Goal: Transaction & Acquisition: Obtain resource

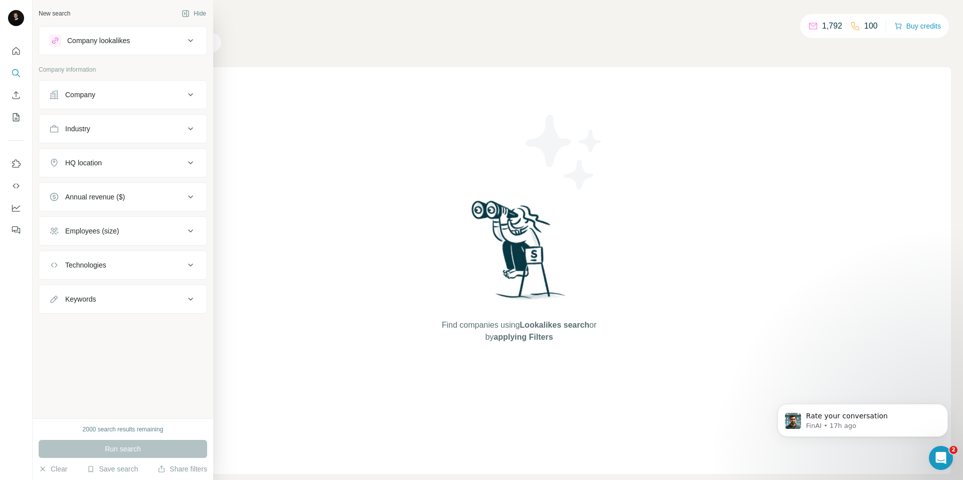
click at [117, 270] on div "Technologies" at bounding box center [116, 265] width 135 height 10
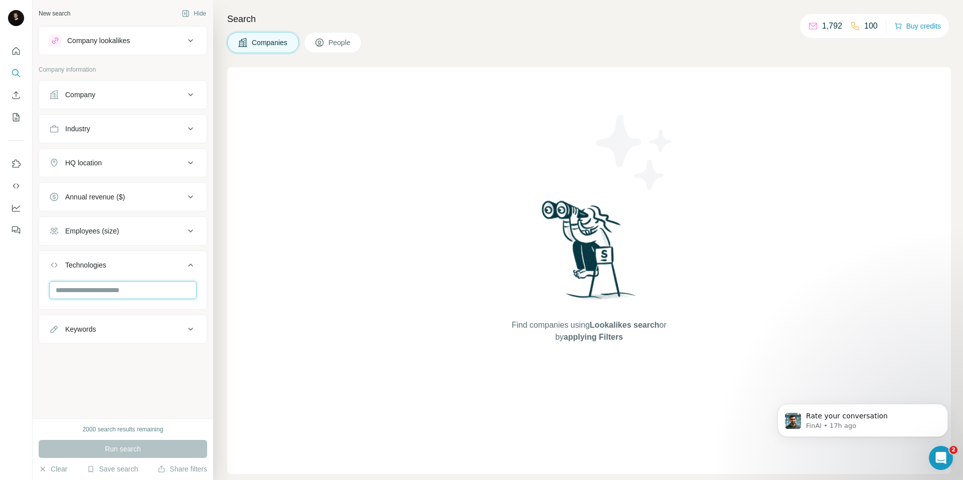
click at [111, 292] on input "text" at bounding box center [122, 290] width 147 height 18
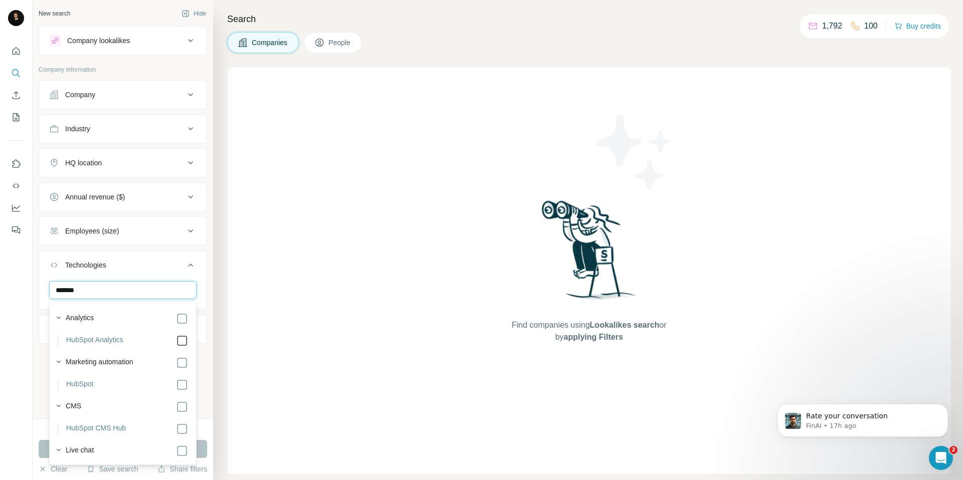
type input "*******"
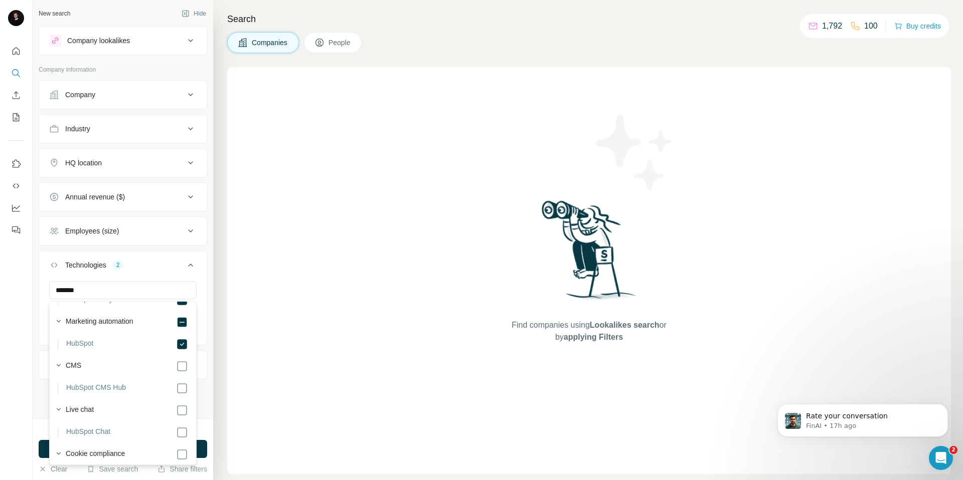
scroll to position [42, 0]
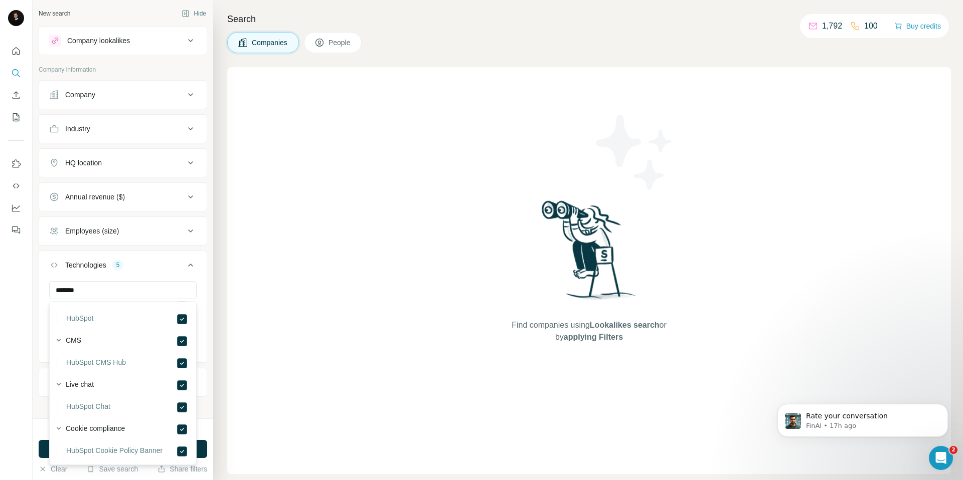
click at [228, 418] on div "Find companies using Lookalikes search or by applying Filters" at bounding box center [589, 270] width 724 height 407
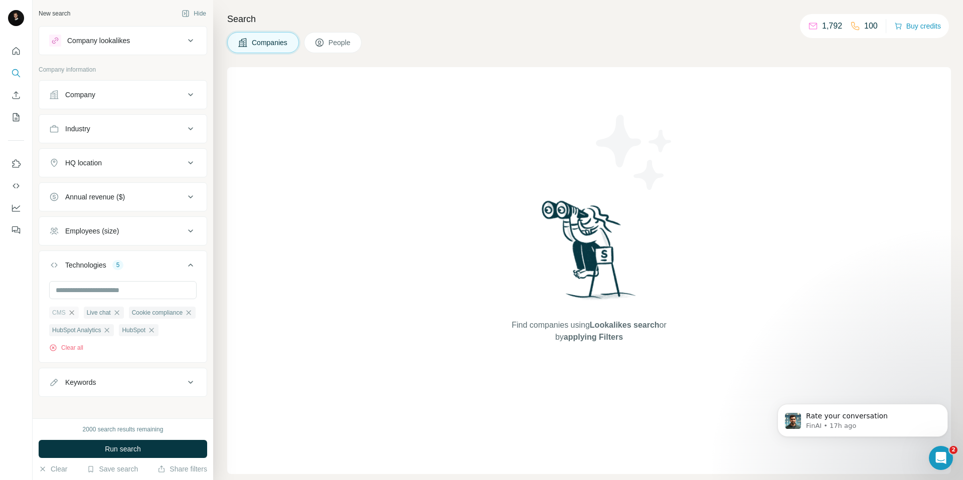
click at [71, 312] on icon "button" at bounding box center [72, 313] width 8 height 8
click at [81, 311] on icon "button" at bounding box center [82, 313] width 8 height 8
click at [113, 312] on icon "button" at bounding box center [109, 313] width 8 height 8
click at [107, 312] on icon "button" at bounding box center [107, 313] width 8 height 8
click at [143, 166] on div "HQ location" at bounding box center [116, 163] width 135 height 10
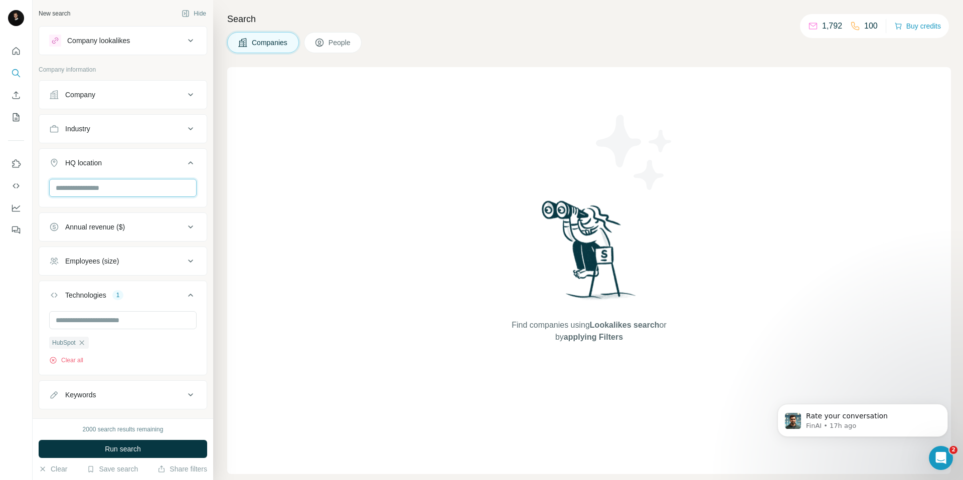
click at [112, 185] on input "text" at bounding box center [122, 188] width 147 height 18
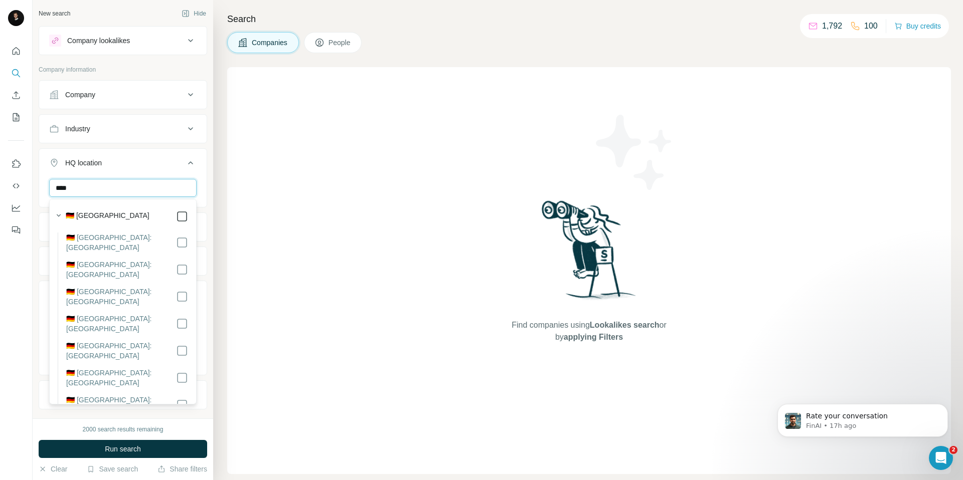
type input "****"
click at [228, 231] on div "Find companies using Lookalikes search or by applying Filters" at bounding box center [589, 270] width 724 height 407
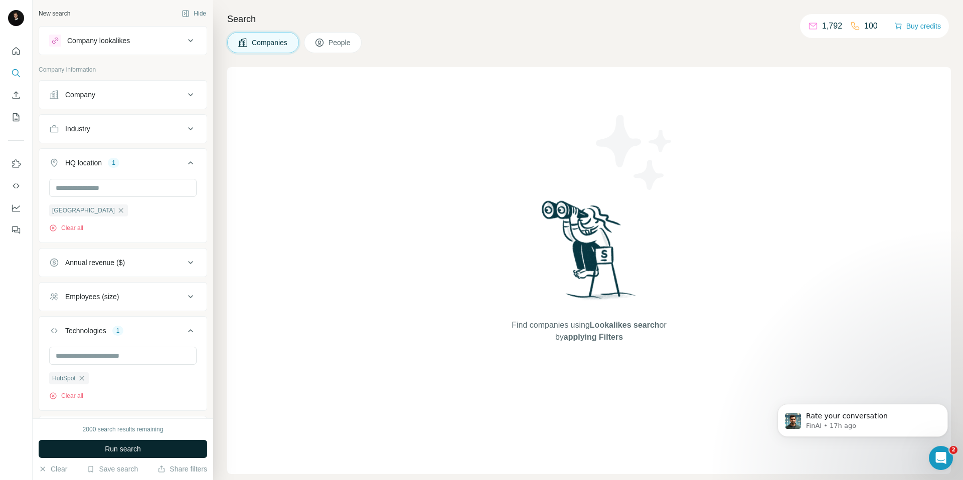
click at [103, 448] on button "Run search" at bounding box center [123, 449] width 169 height 18
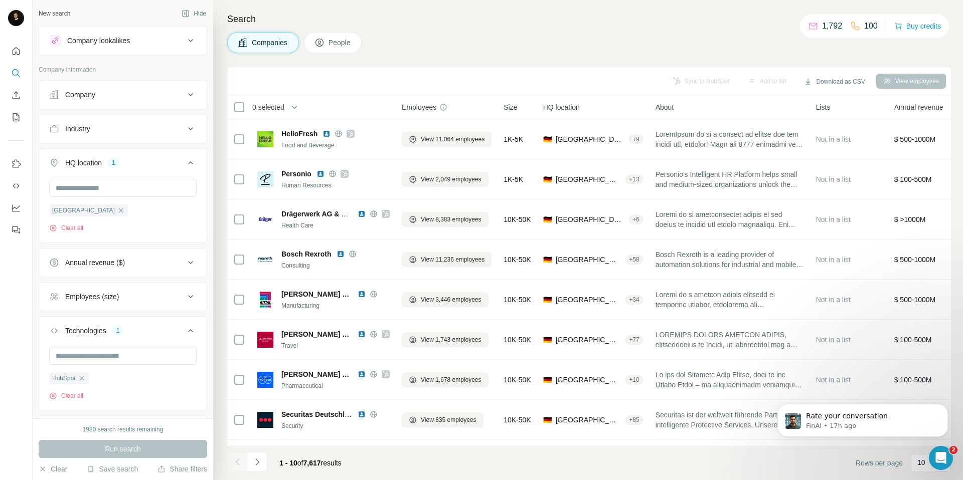
scroll to position [74, 0]
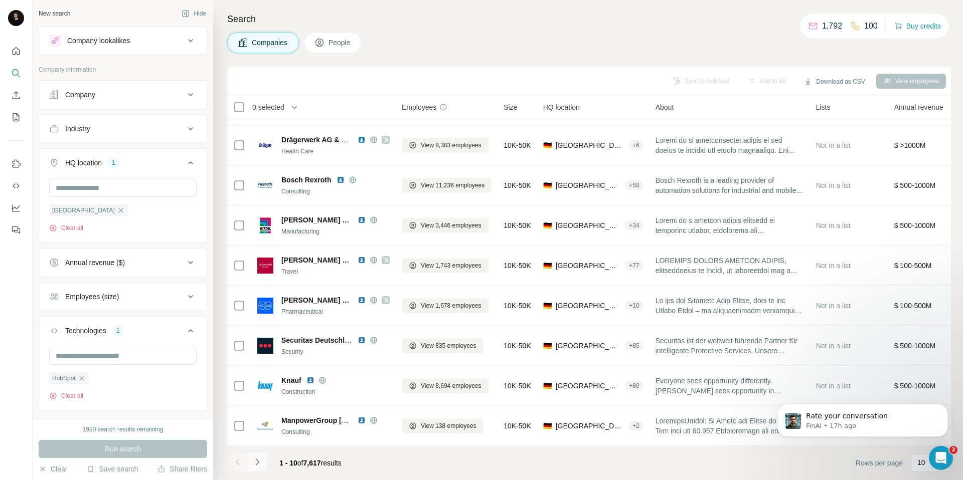
click at [259, 460] on icon "Navigate to next page" at bounding box center [257, 462] width 10 height 10
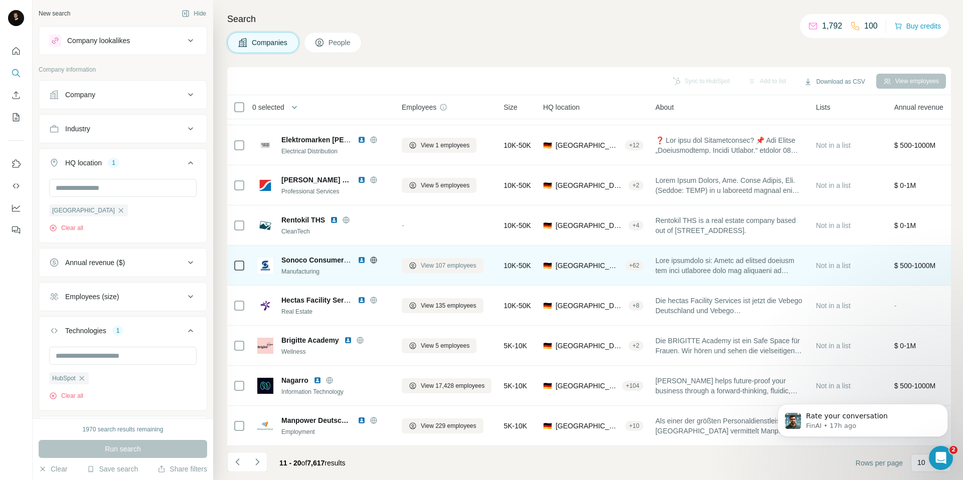
click at [441, 263] on span "View 107 employees" at bounding box center [449, 265] width 56 height 9
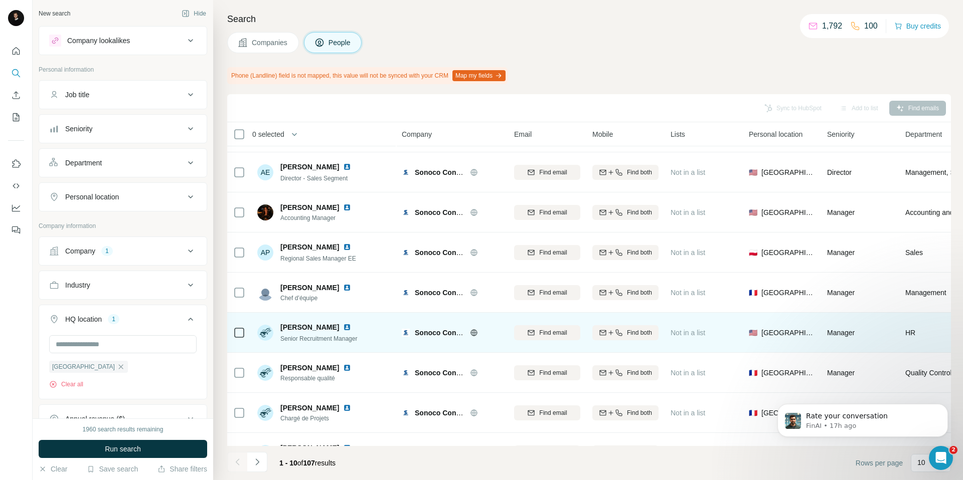
scroll to position [101, 0]
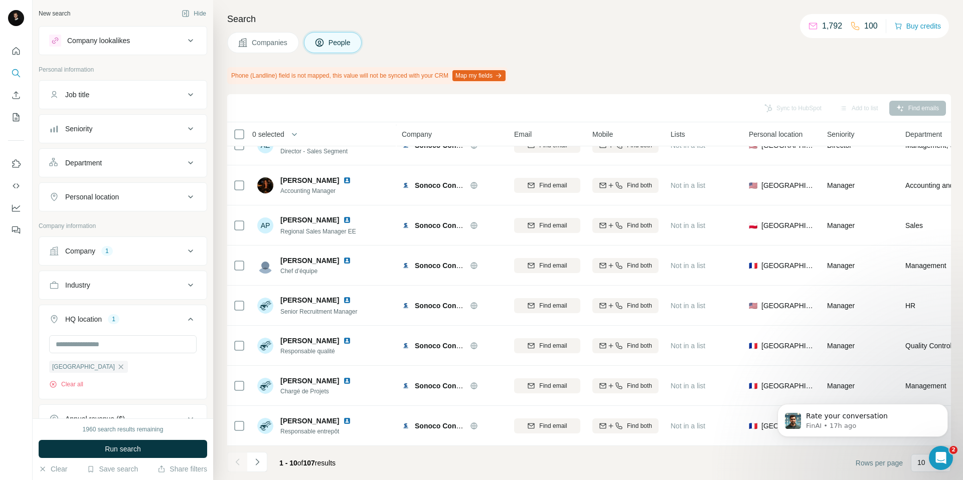
click at [173, 197] on div "Personal location" at bounding box center [116, 197] width 135 height 10
click at [119, 229] on input "text" at bounding box center [122, 222] width 147 height 18
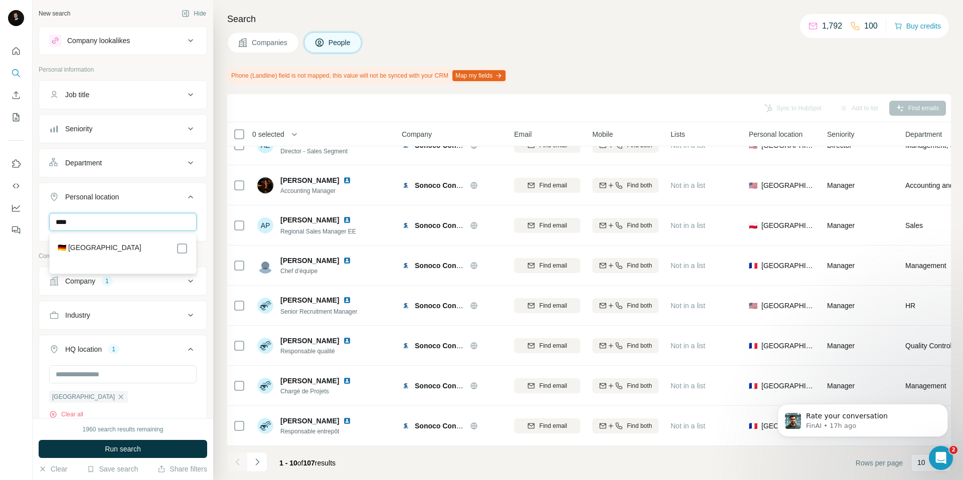
type input "****"
click at [124, 247] on div "🇩🇪 [GEOGRAPHIC_DATA]" at bounding box center [123, 249] width 130 height 12
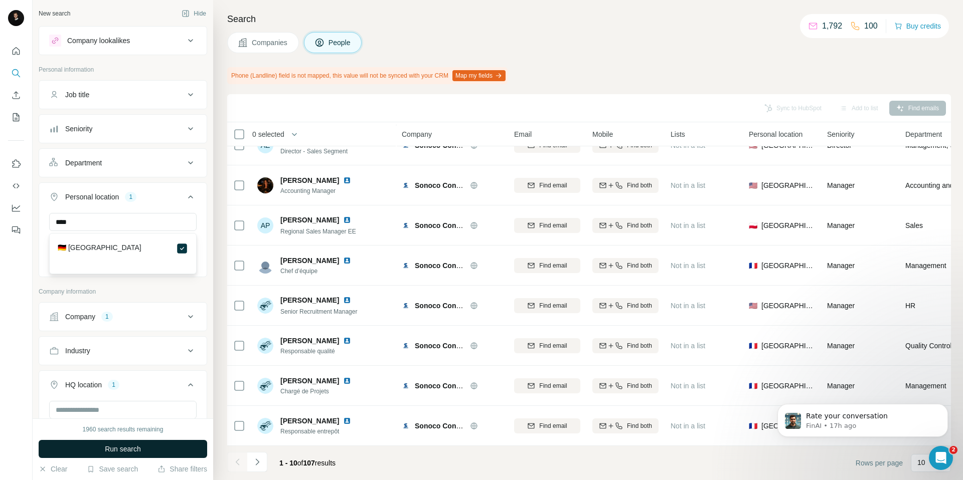
click at [167, 456] on button "Run search" at bounding box center [123, 449] width 169 height 18
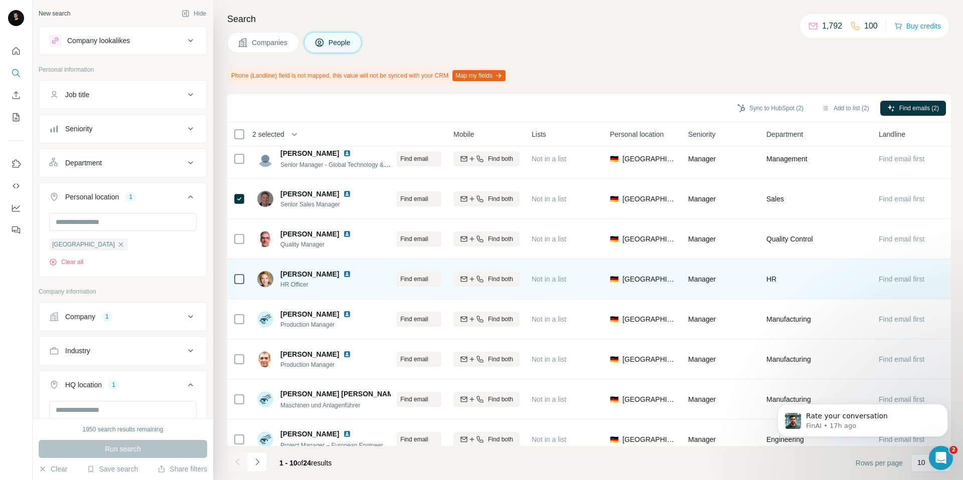
scroll to position [101, 139]
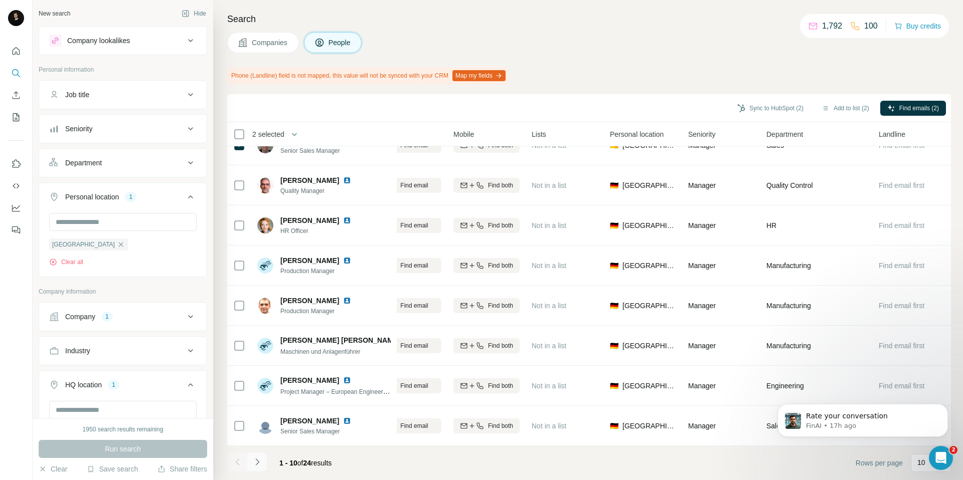
click at [262, 465] on button "Navigate to next page" at bounding box center [257, 462] width 20 height 20
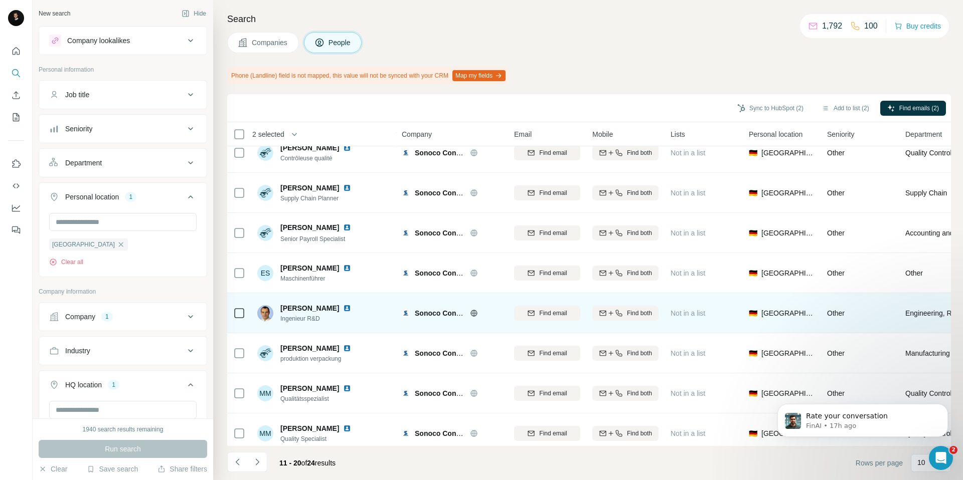
scroll to position [101, 0]
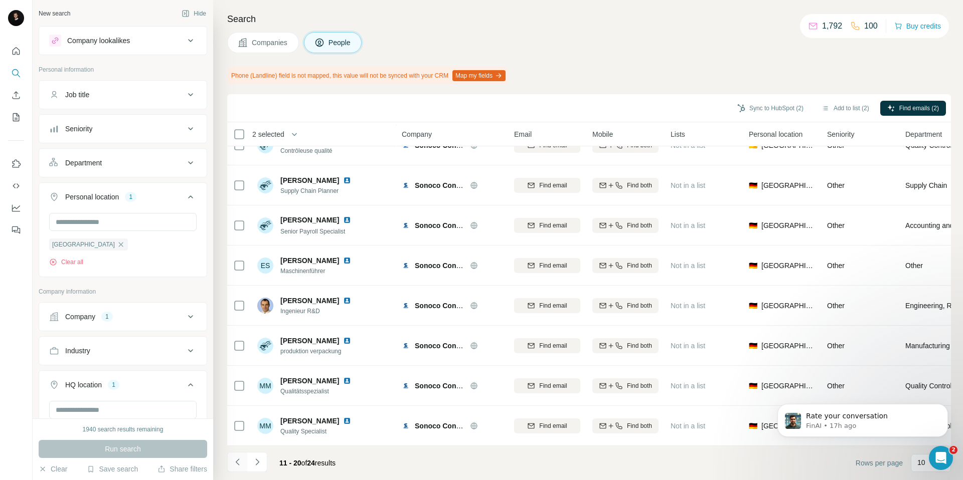
click at [237, 462] on icon "Navigate to previous page" at bounding box center [238, 462] width 10 height 10
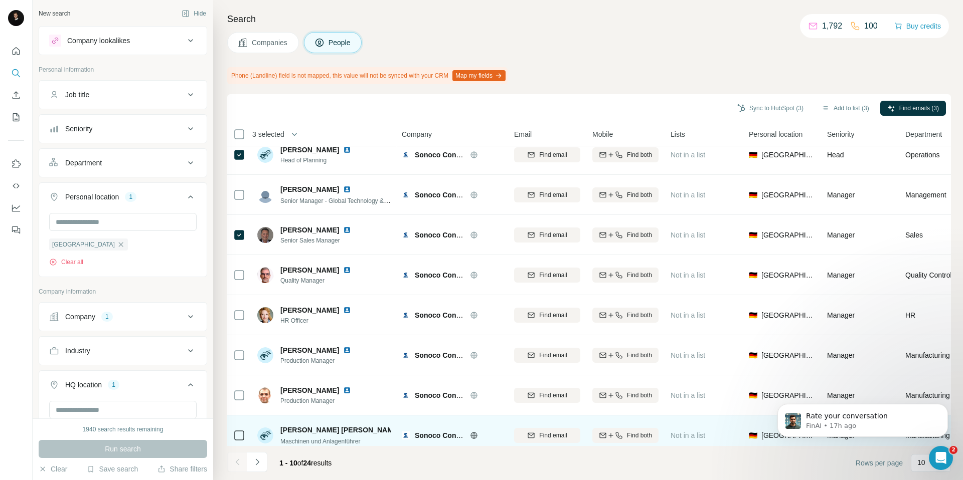
scroll to position [0, 0]
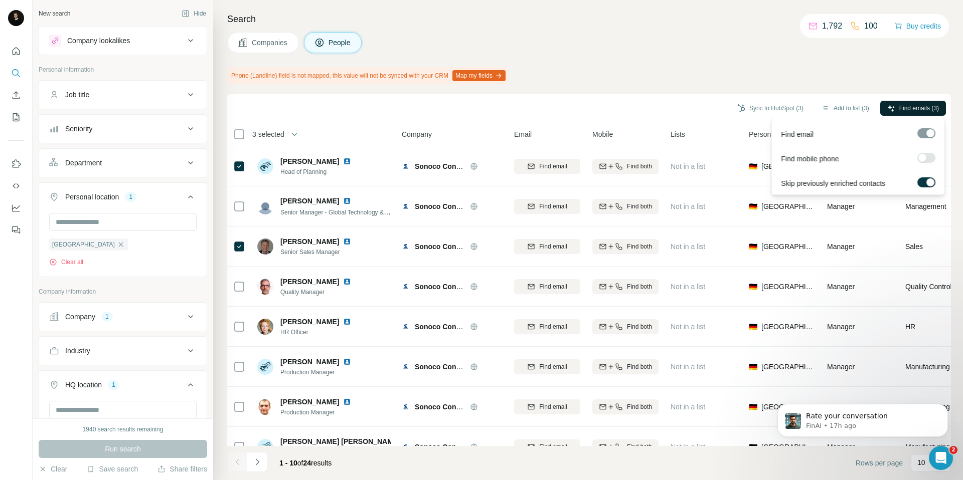
click at [900, 105] on span "Find emails (3)" at bounding box center [919, 108] width 40 height 9
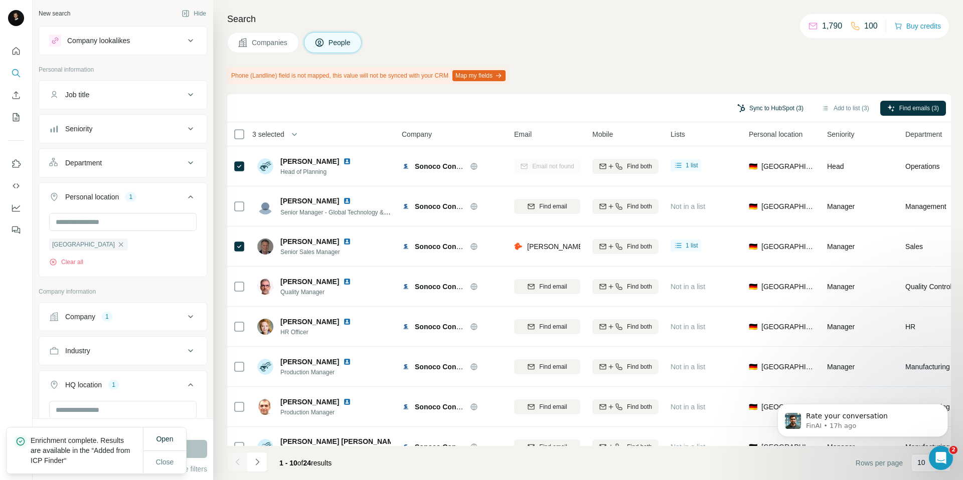
click at [746, 106] on button "Sync to HubSpot (3)" at bounding box center [770, 108] width 80 height 15
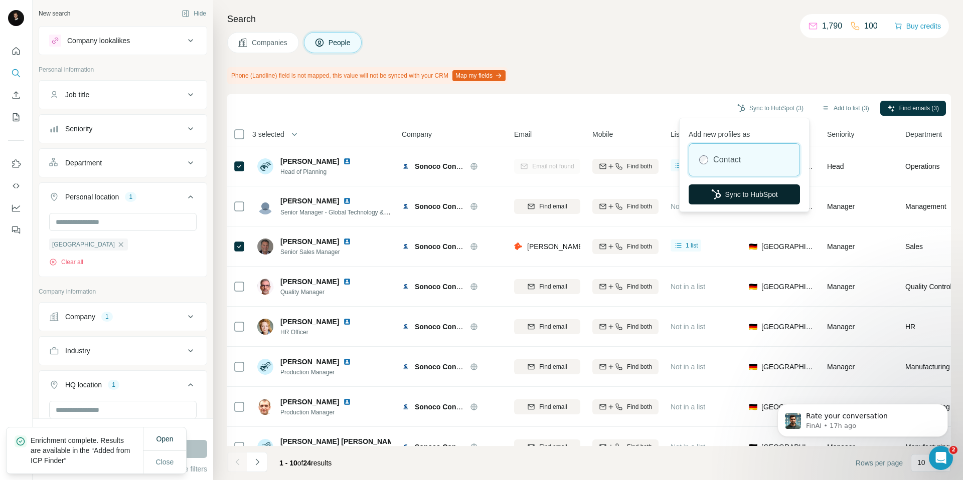
click at [729, 198] on button "Sync to HubSpot" at bounding box center [744, 195] width 111 height 20
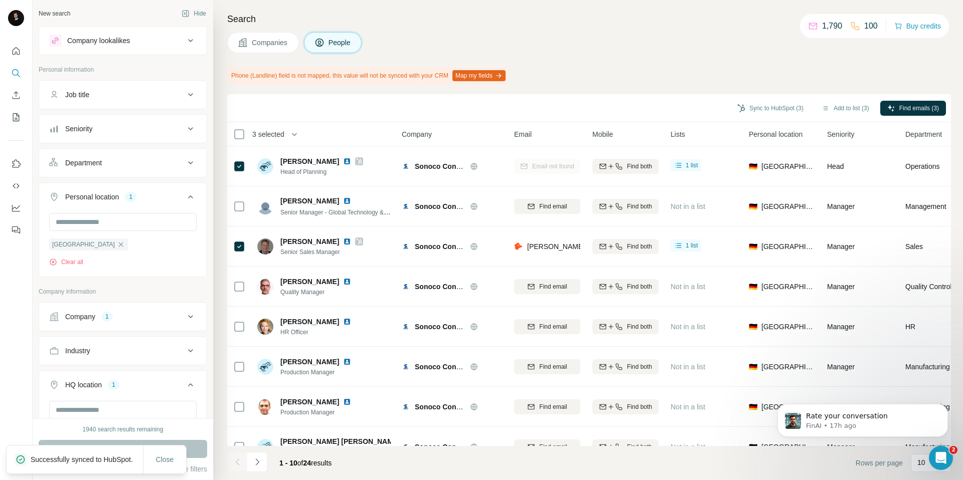
click at [243, 40] on icon at bounding box center [243, 43] width 10 height 10
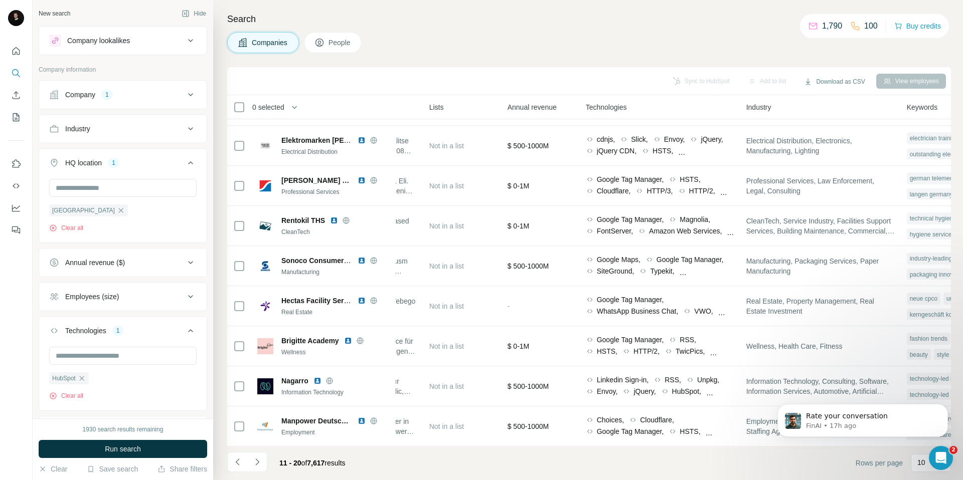
scroll to position [74, 389]
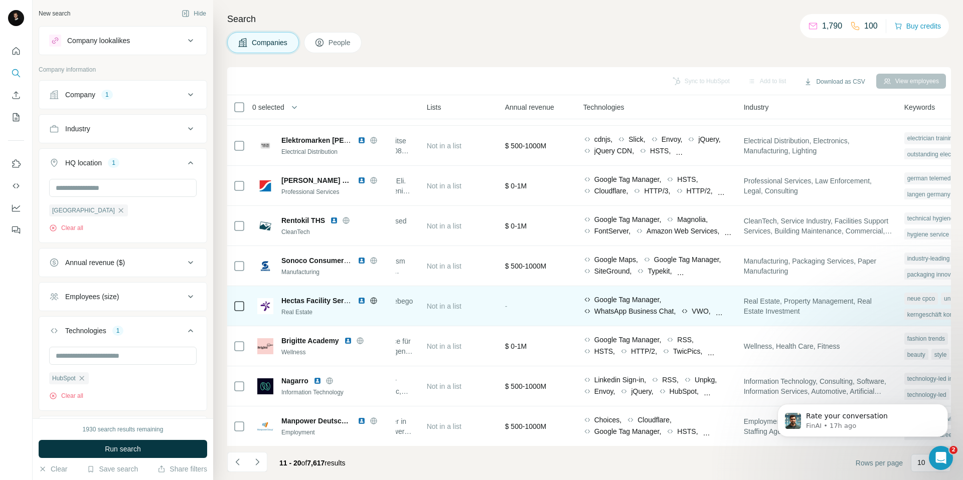
click at [710, 312] on div "VWO," at bounding box center [696, 311] width 30 height 10
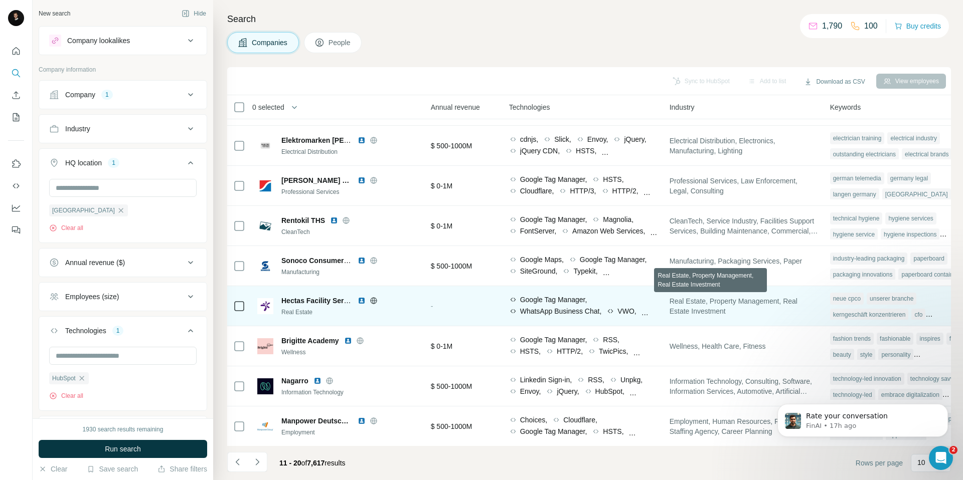
scroll to position [74, 461]
click at [635, 311] on span "VWO," at bounding box center [628, 311] width 19 height 10
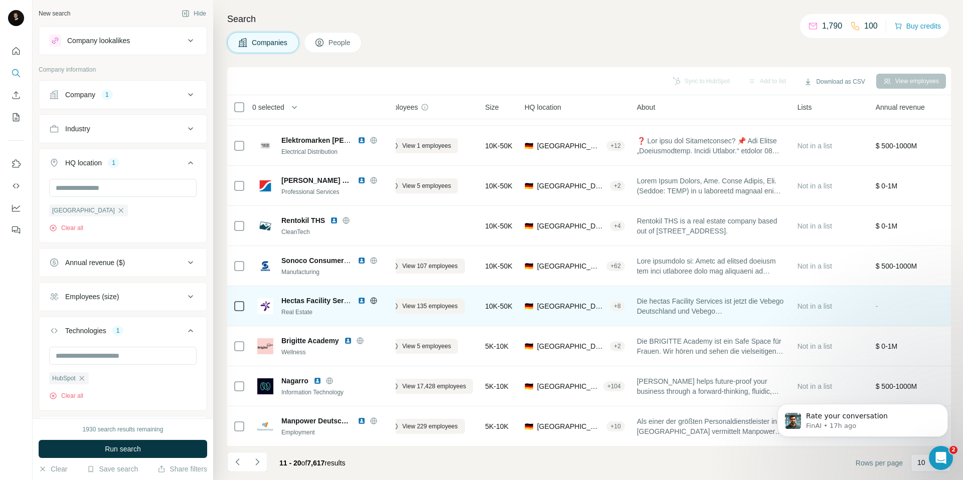
scroll to position [74, 0]
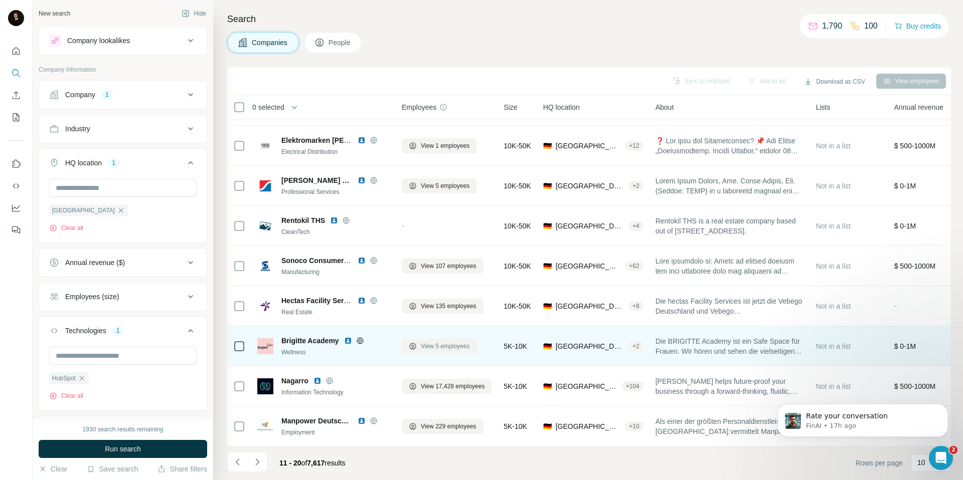
click at [452, 346] on span "View 5 employees" at bounding box center [445, 346] width 49 height 9
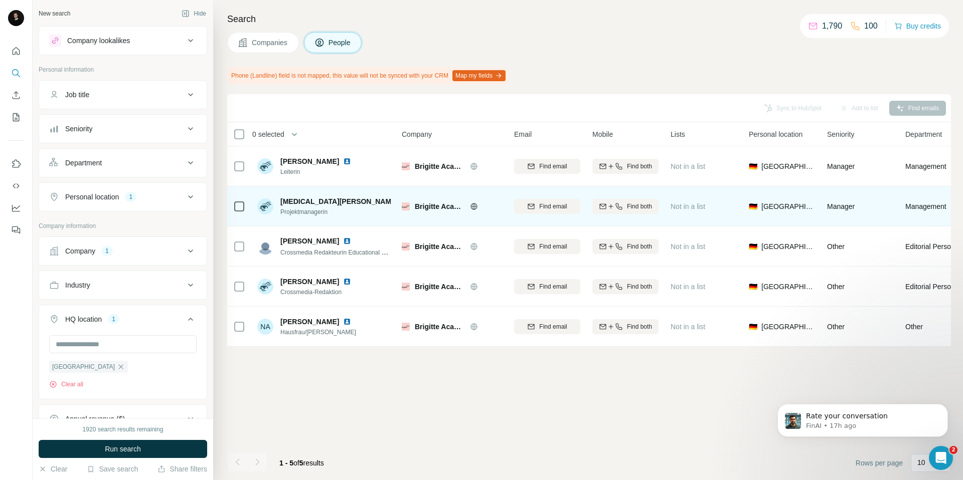
click at [245, 205] on td at bounding box center [239, 207] width 24 height 40
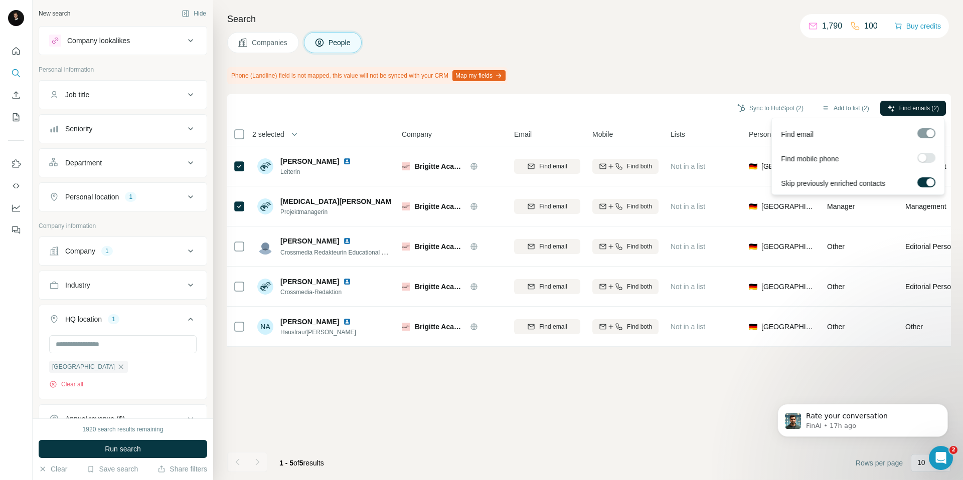
click at [895, 109] on button "Find emails (2)" at bounding box center [913, 108] width 66 height 15
click at [908, 107] on span "Find emails (2)" at bounding box center [919, 108] width 40 height 9
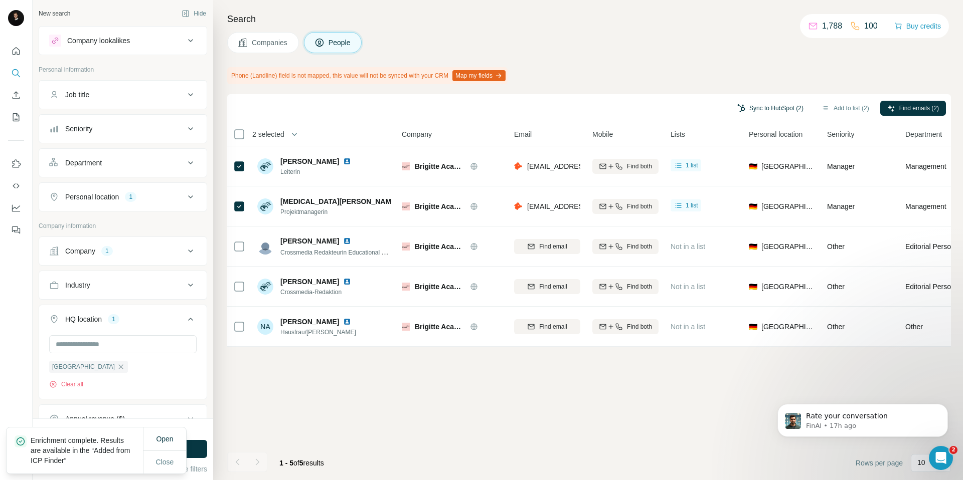
click at [754, 106] on button "Sync to HubSpot (2)" at bounding box center [770, 108] width 80 height 15
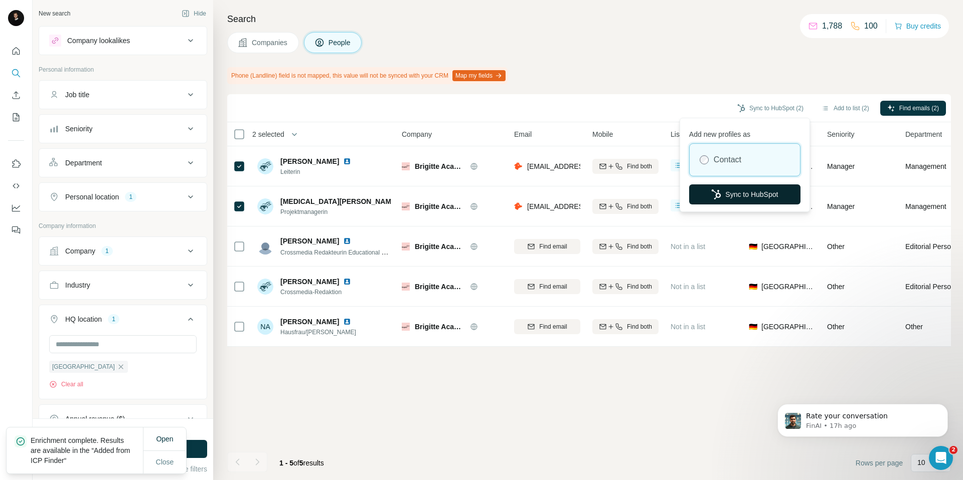
click at [725, 193] on button "Sync to HubSpot" at bounding box center [744, 195] width 111 height 20
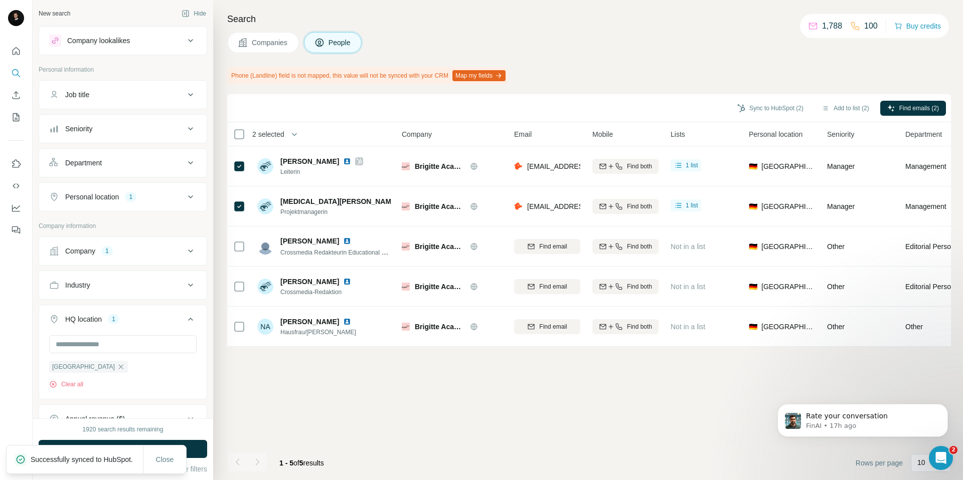
click at [262, 39] on span "Companies" at bounding box center [270, 43] width 37 height 10
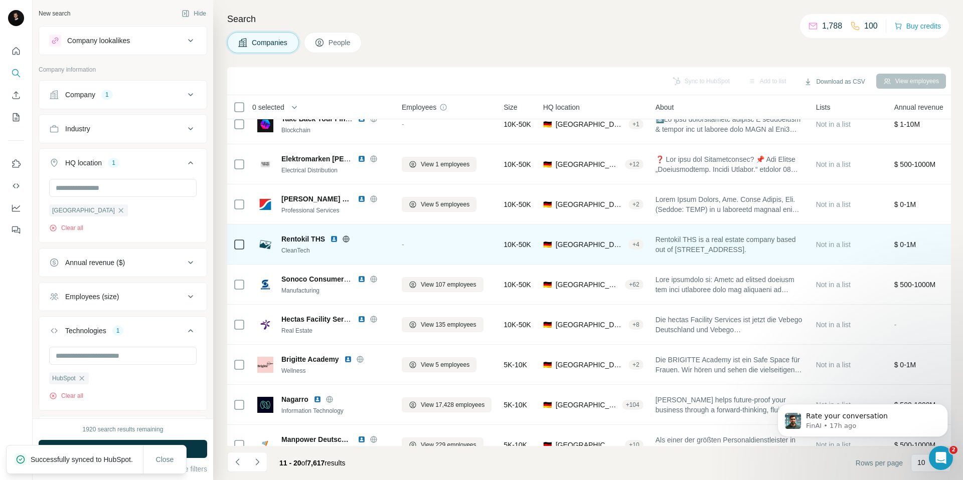
scroll to position [74, 0]
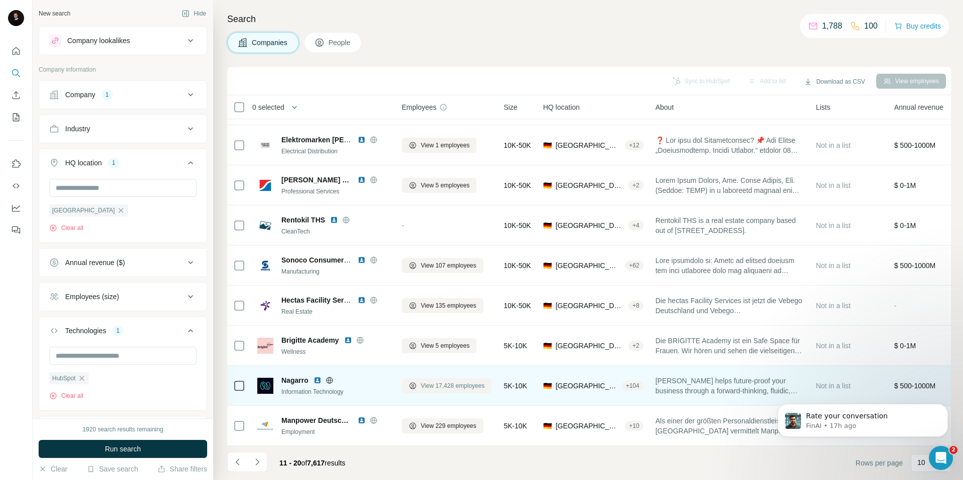
click at [447, 386] on span "View 17,428 employees" at bounding box center [453, 386] width 64 height 9
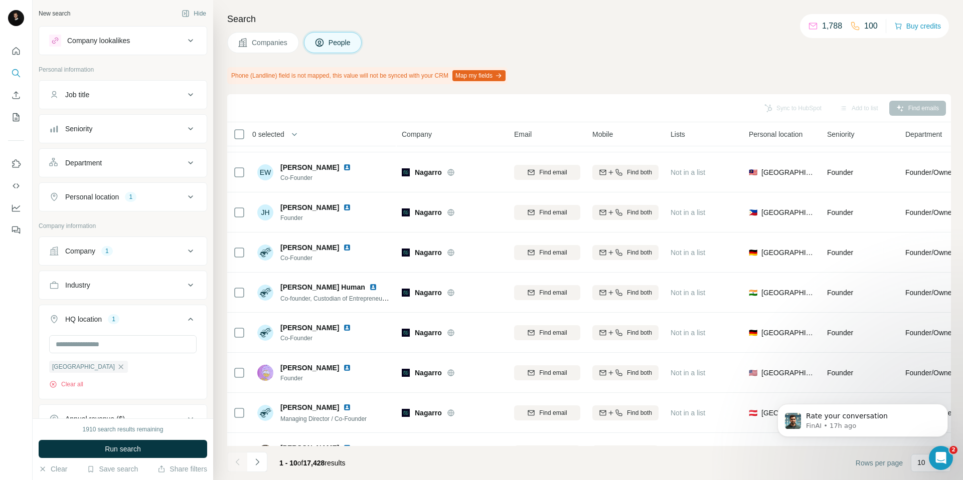
click at [166, 200] on div "Personal location 1" at bounding box center [116, 197] width 135 height 10
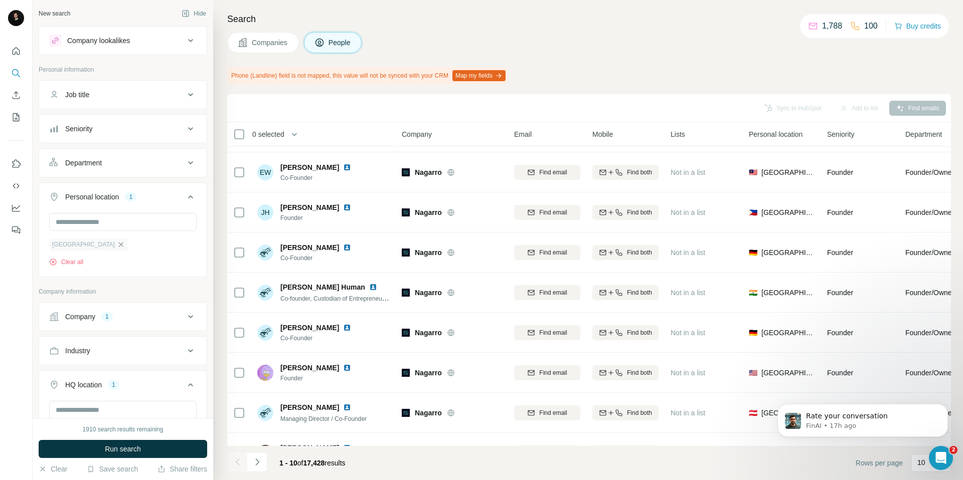
click at [117, 246] on icon "button" at bounding box center [121, 245] width 8 height 8
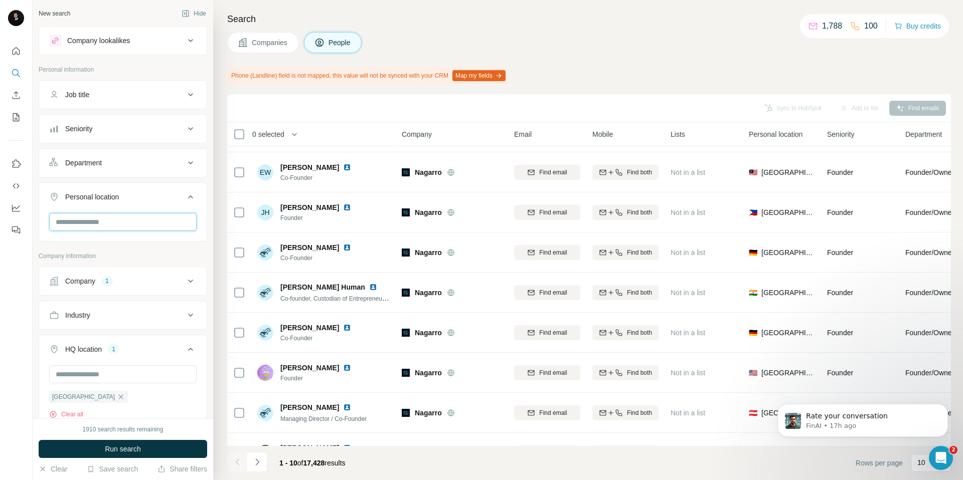
click at [97, 225] on input "text" at bounding box center [122, 222] width 147 height 18
type input "****"
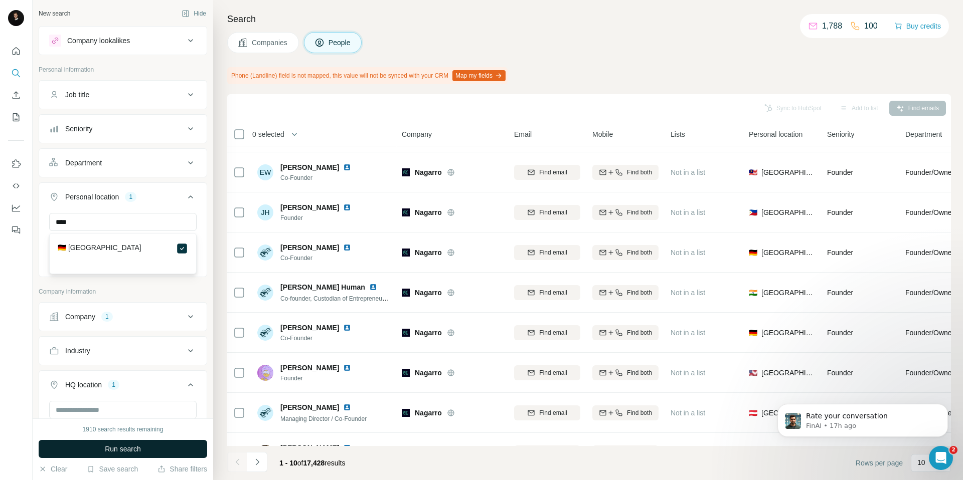
click at [154, 456] on button "Run search" at bounding box center [123, 449] width 169 height 18
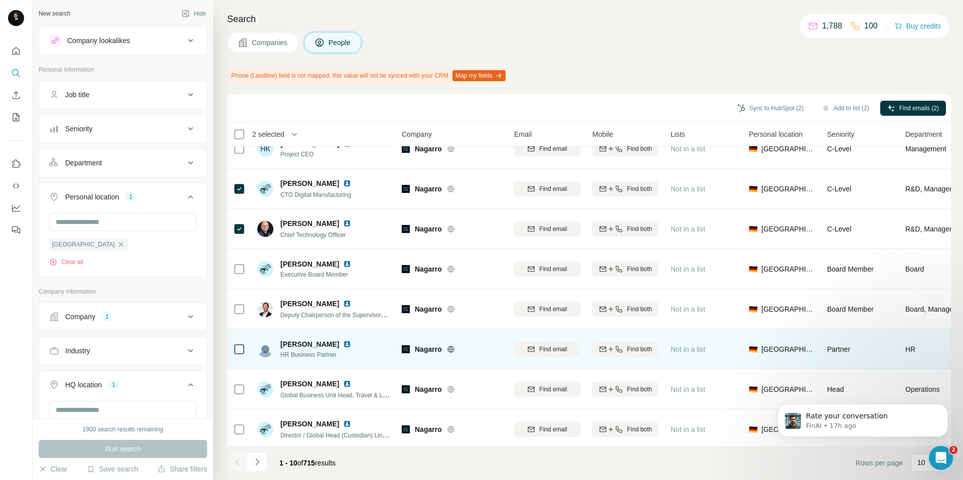
scroll to position [101, 0]
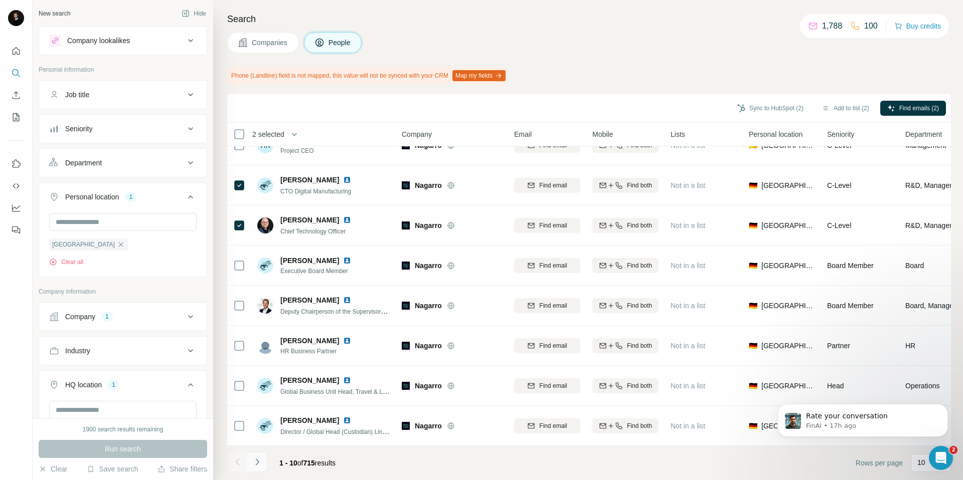
click at [249, 463] on button "Navigate to next page" at bounding box center [257, 462] width 20 height 20
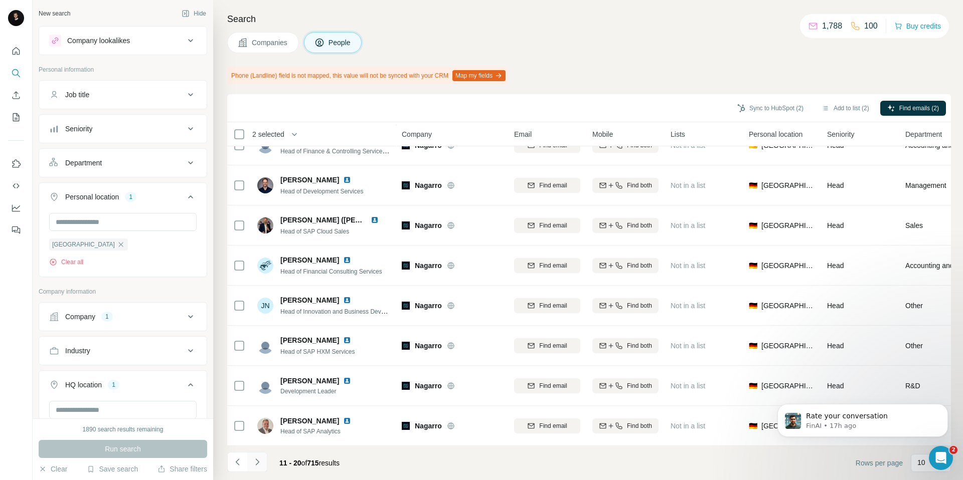
click at [263, 467] on button "Navigate to next page" at bounding box center [257, 462] width 20 height 20
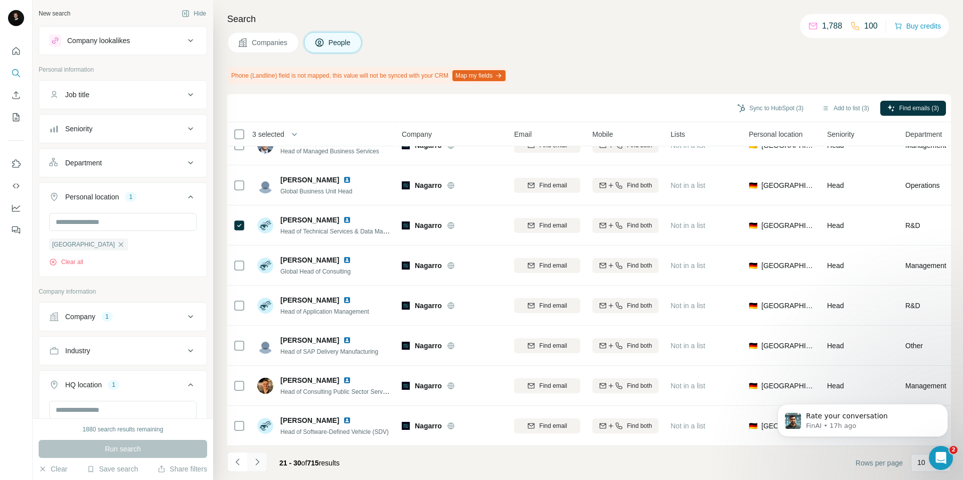
click at [255, 464] on icon "Navigate to next page" at bounding box center [257, 462] width 10 height 10
click at [259, 465] on icon "Navigate to next page" at bounding box center [257, 462] width 10 height 10
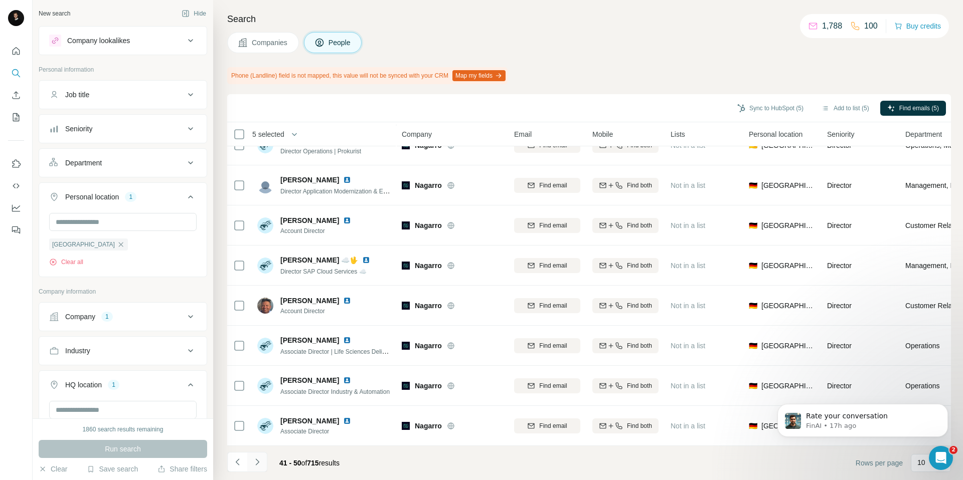
click at [254, 471] on button "Navigate to next page" at bounding box center [257, 462] width 20 height 20
click at [260, 464] on icon "Navigate to next page" at bounding box center [257, 462] width 10 height 10
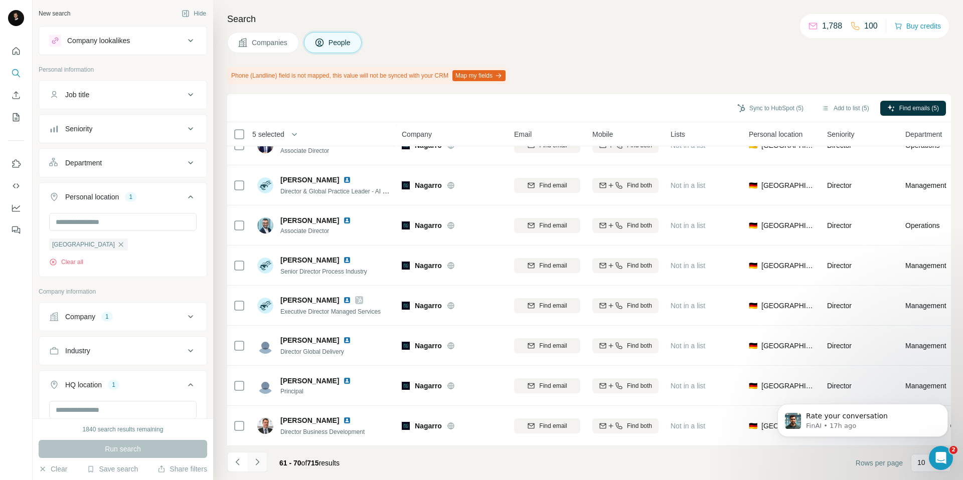
click at [257, 469] on button "Navigate to next page" at bounding box center [257, 462] width 20 height 20
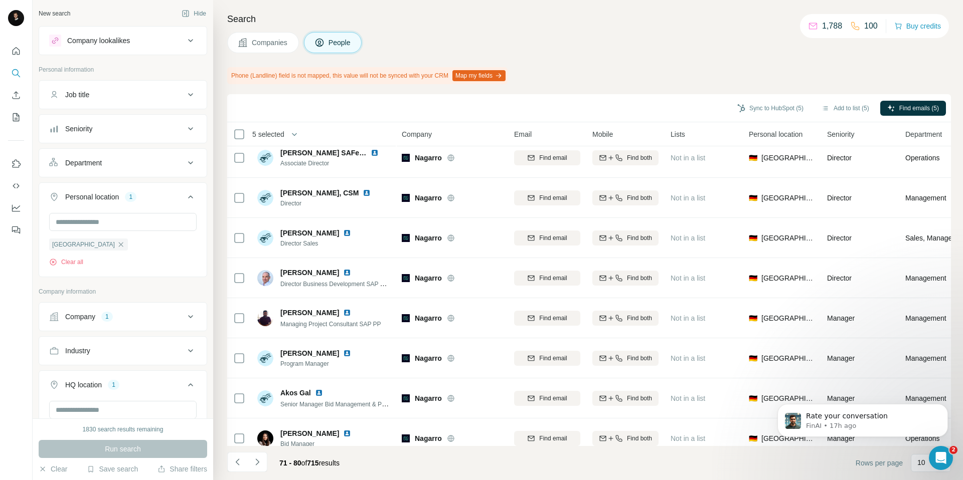
scroll to position [0, 0]
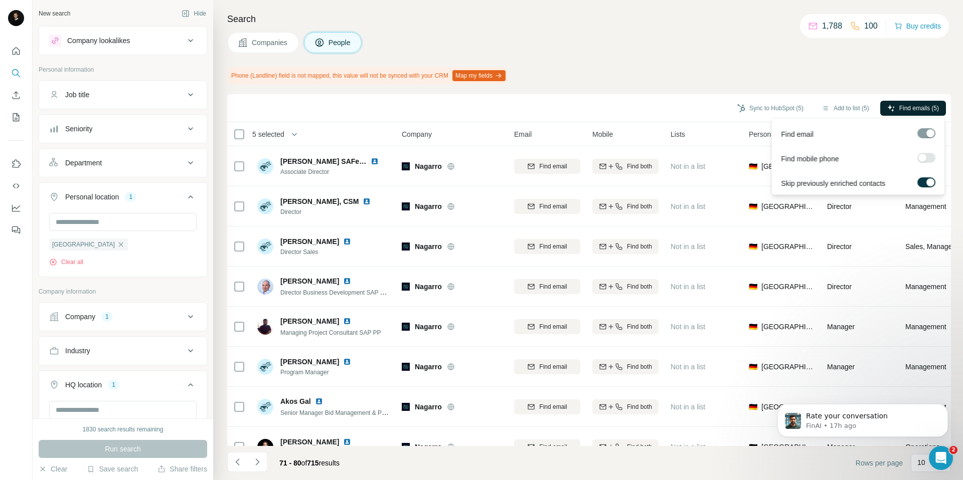
click at [909, 106] on span "Find emails (5)" at bounding box center [919, 108] width 40 height 9
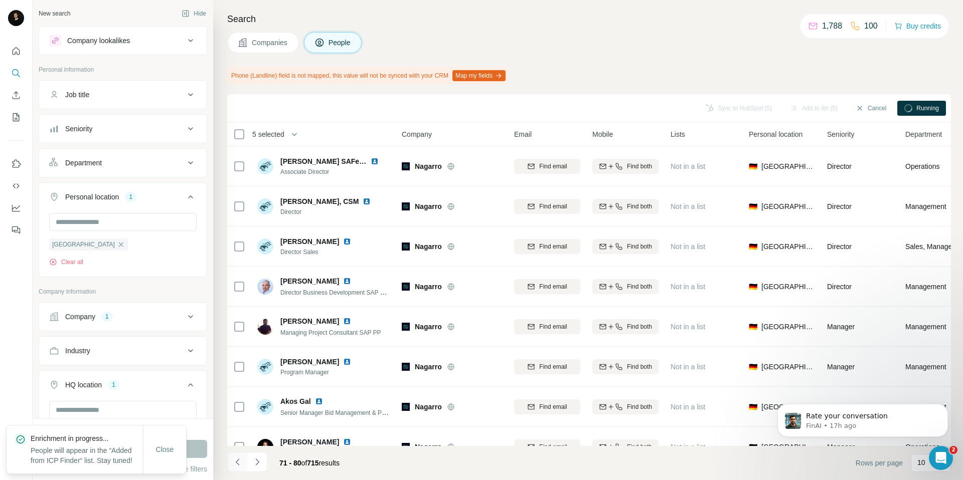
click at [236, 463] on icon "Navigate to previous page" at bounding box center [238, 462] width 10 height 10
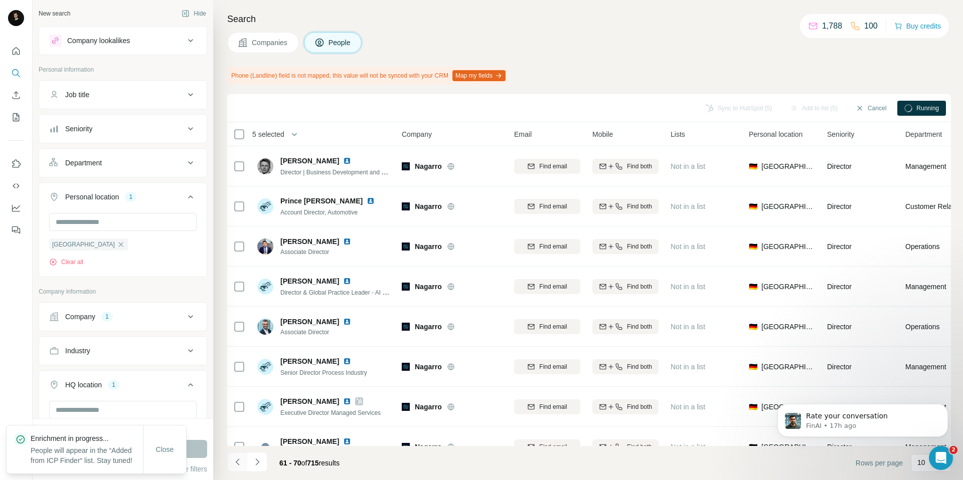
click at [236, 463] on icon "Navigate to previous page" at bounding box center [238, 462] width 10 height 10
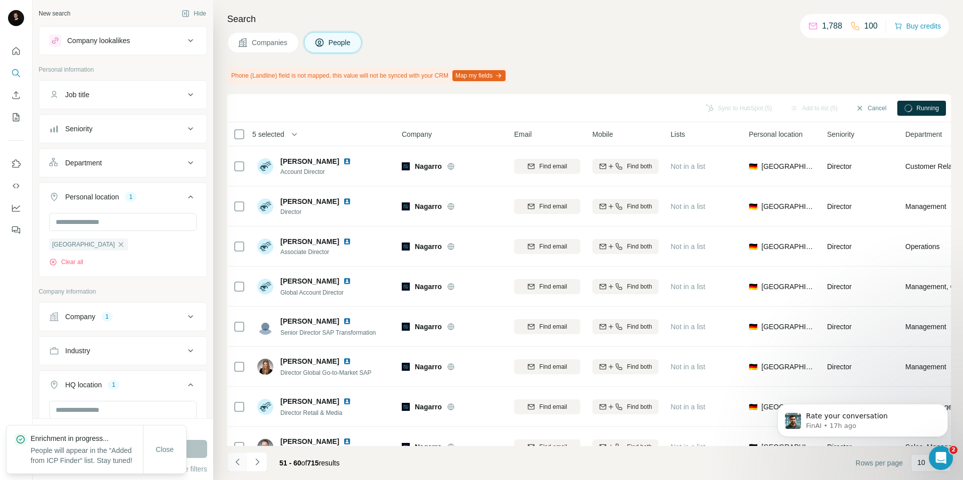
click at [236, 463] on icon "Navigate to previous page" at bounding box center [238, 462] width 10 height 10
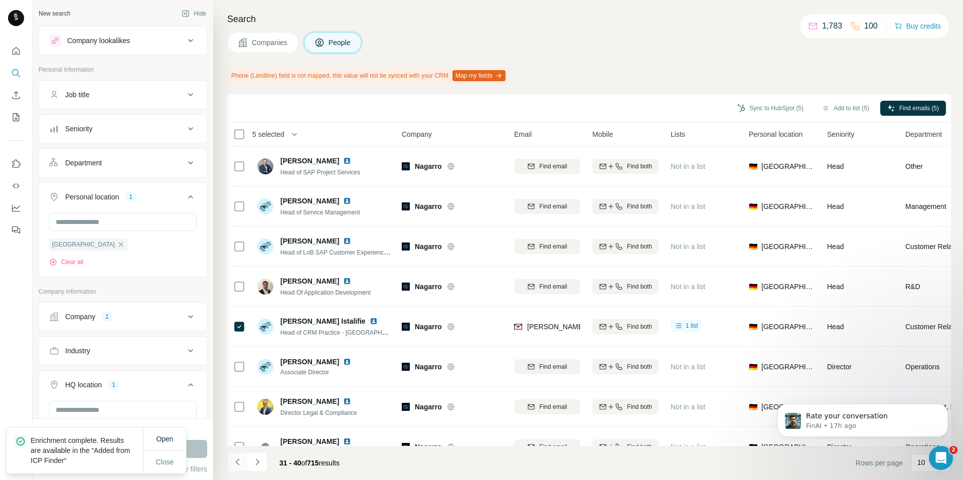
click at [242, 467] on icon "Navigate to previous page" at bounding box center [238, 462] width 10 height 10
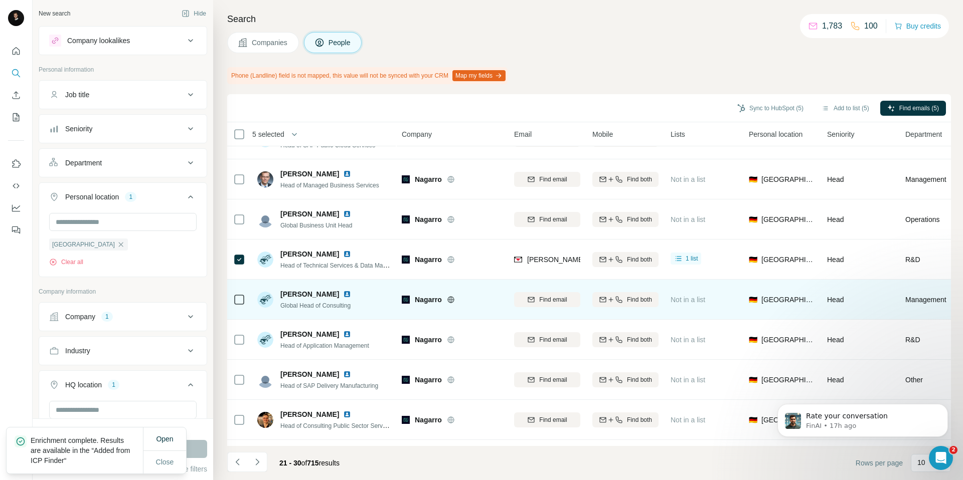
scroll to position [101, 0]
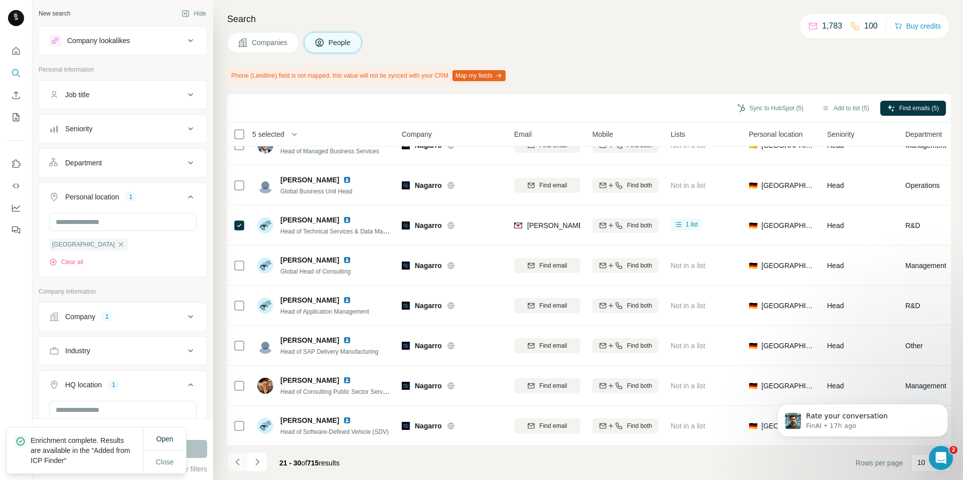
click at [242, 461] on icon "Navigate to previous page" at bounding box center [238, 462] width 10 height 10
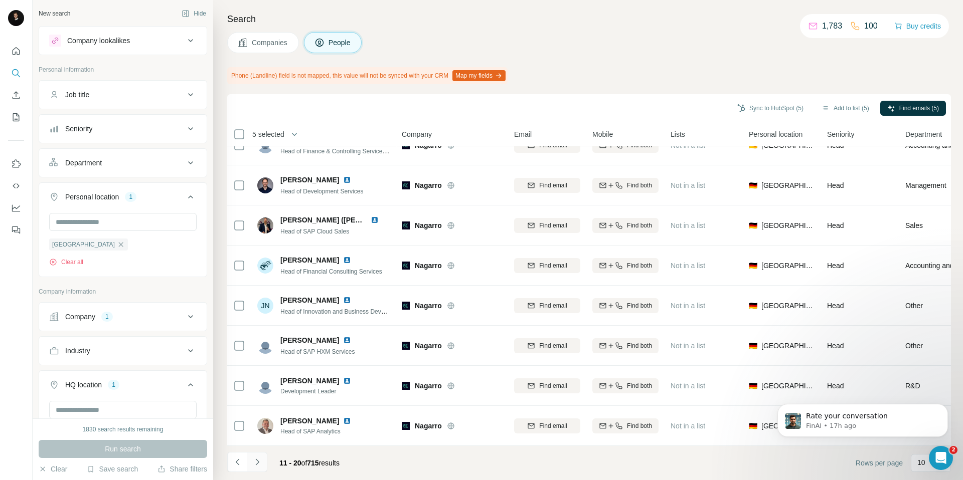
click at [261, 468] on button "Navigate to next page" at bounding box center [257, 462] width 20 height 20
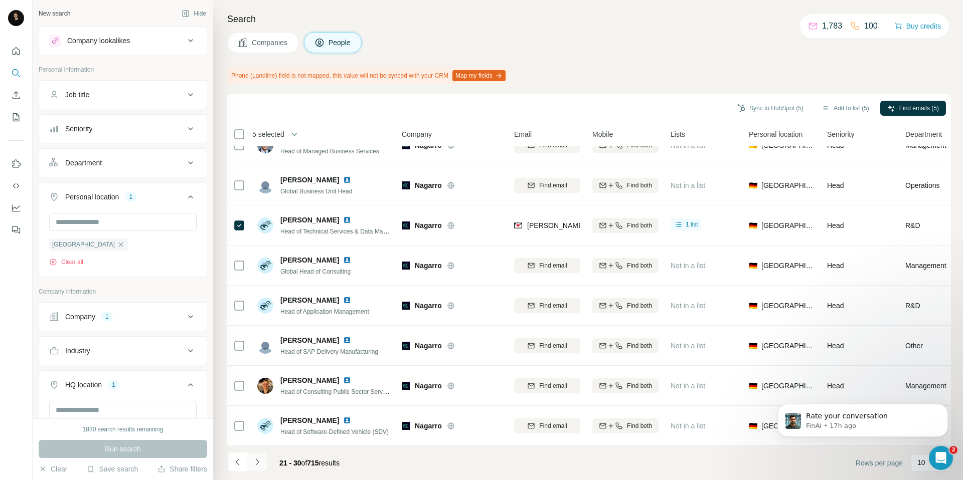
click at [262, 463] on button "Navigate to next page" at bounding box center [257, 462] width 20 height 20
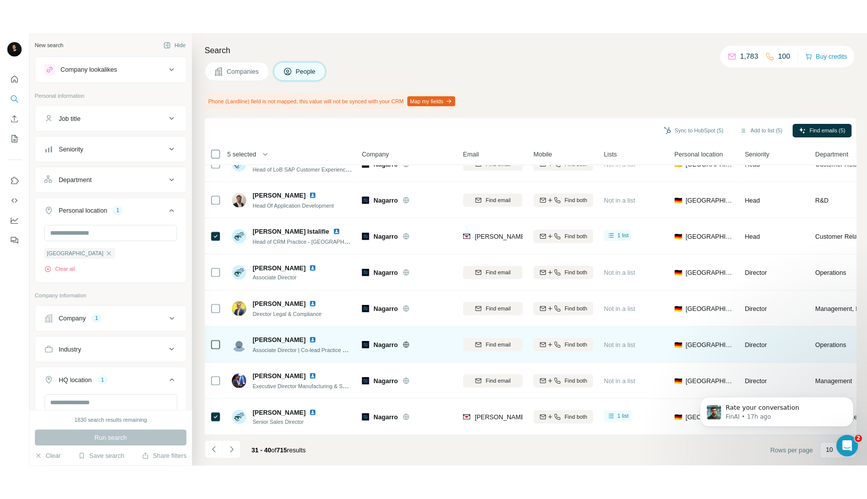
scroll to position [0, 0]
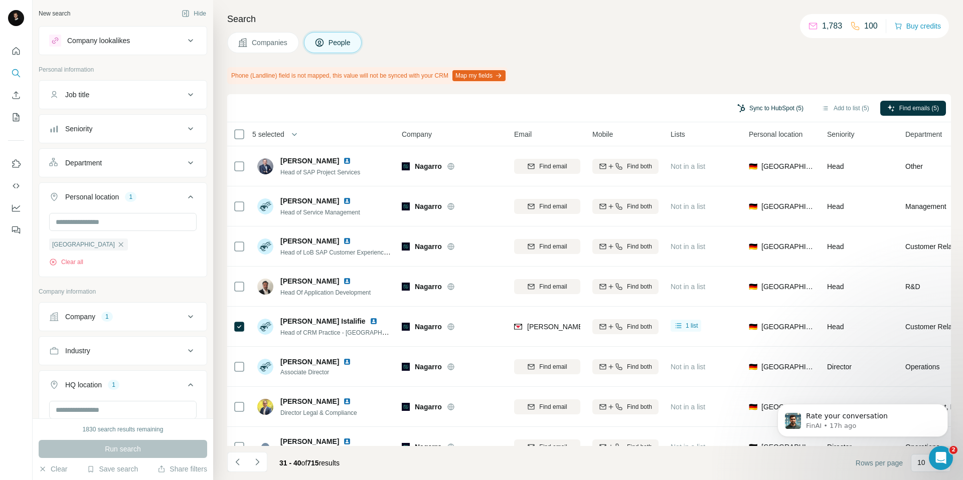
click at [759, 108] on button "Sync to HubSpot (5)" at bounding box center [770, 108] width 80 height 15
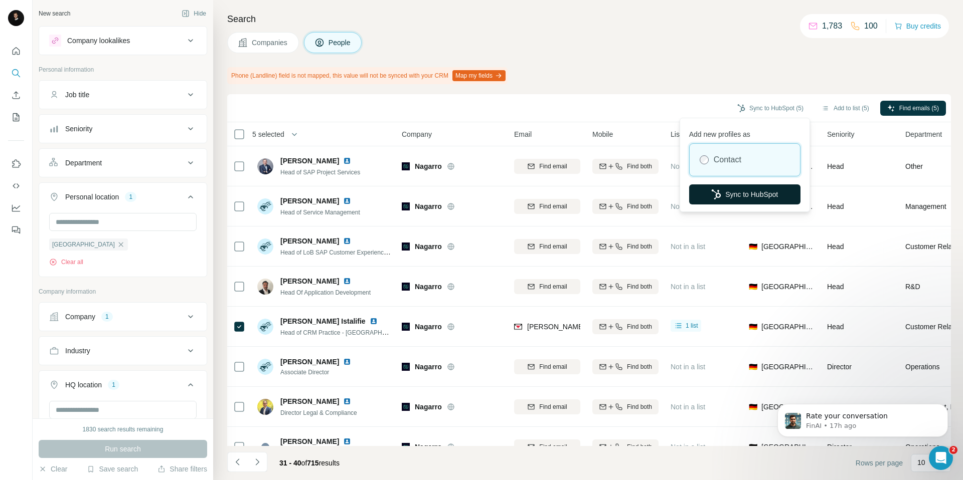
click at [750, 192] on button "Sync to HubSpot" at bounding box center [744, 195] width 111 height 20
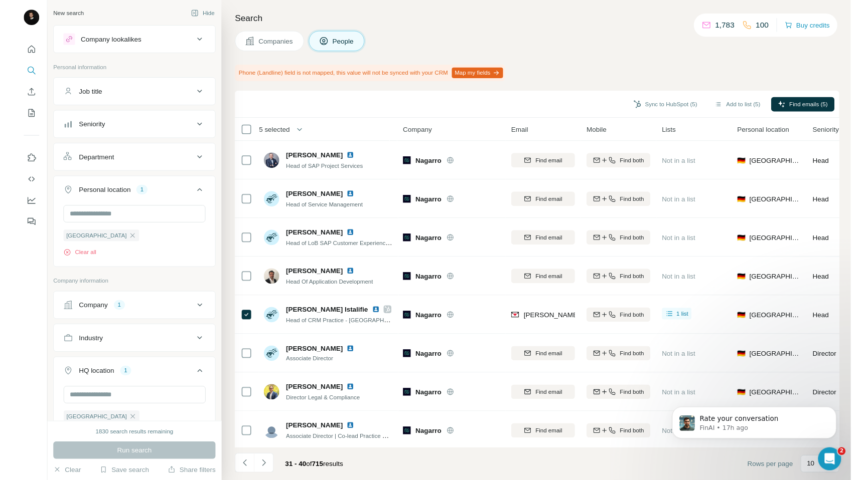
scroll to position [66, 0]
